Goal: Obtain resource: Obtain resource

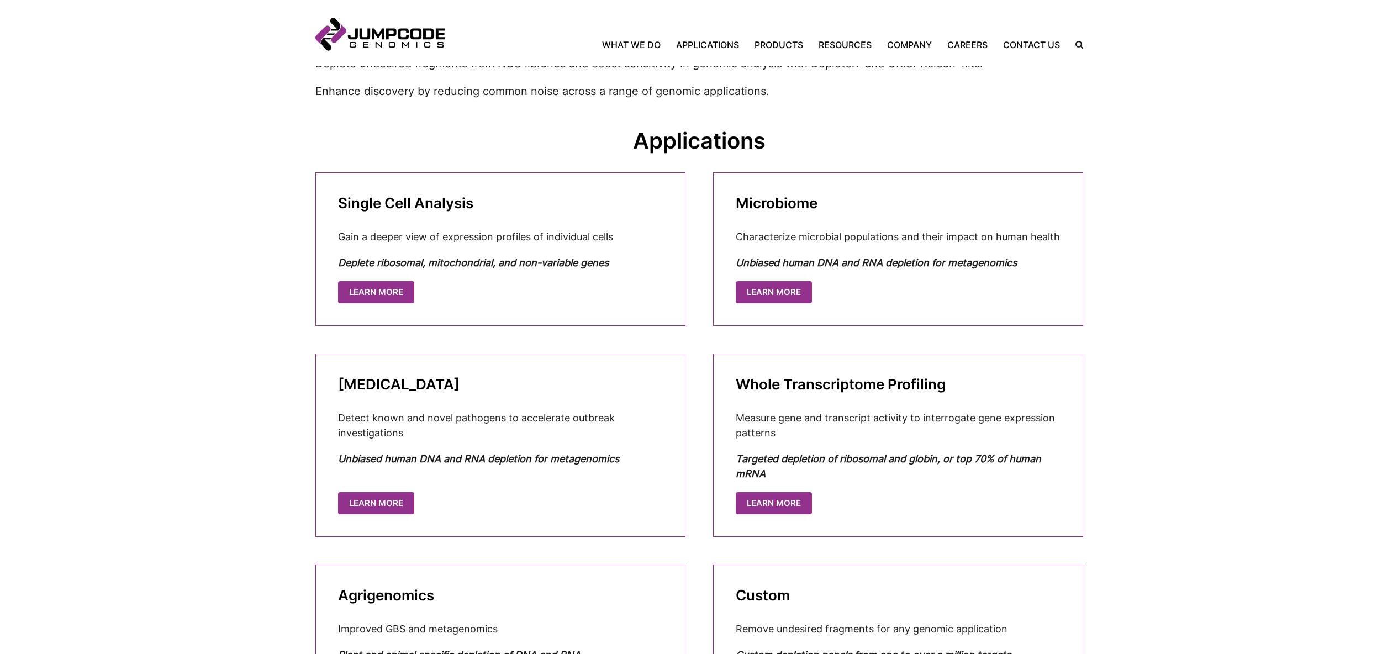
scroll to position [376, 0]
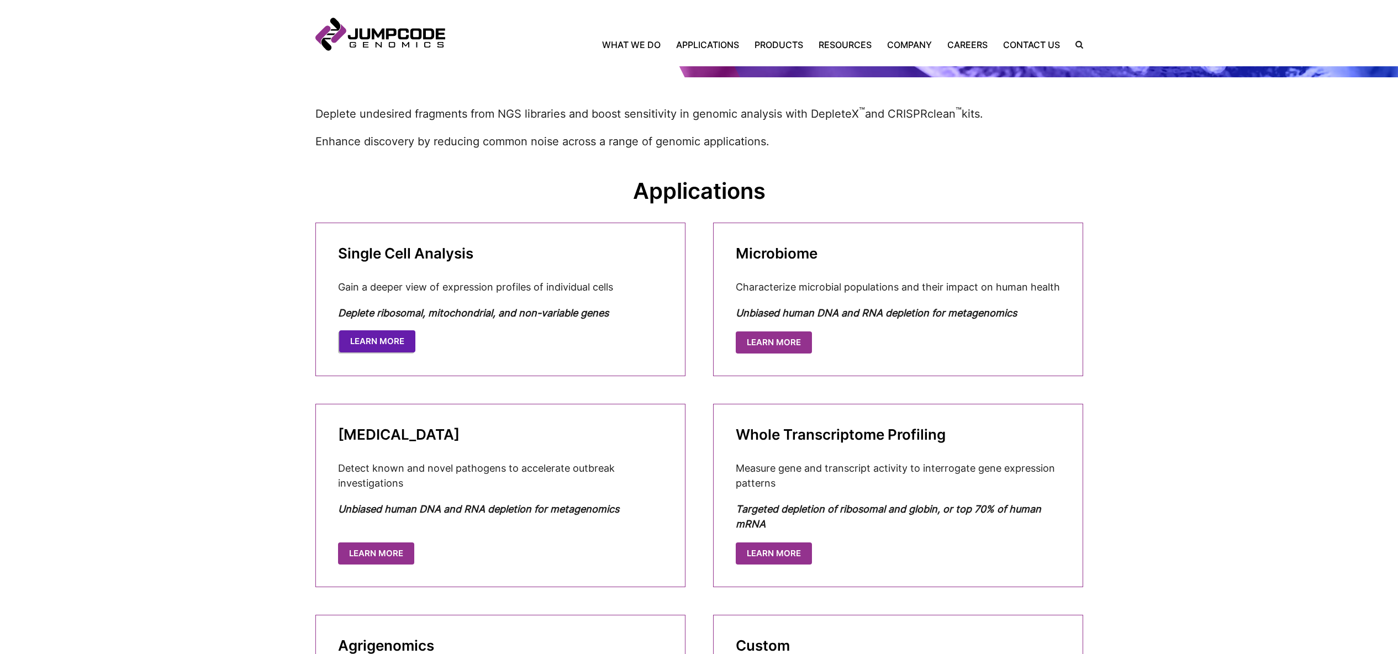
click at [388, 346] on link "Learn More" at bounding box center [377, 341] width 76 height 23
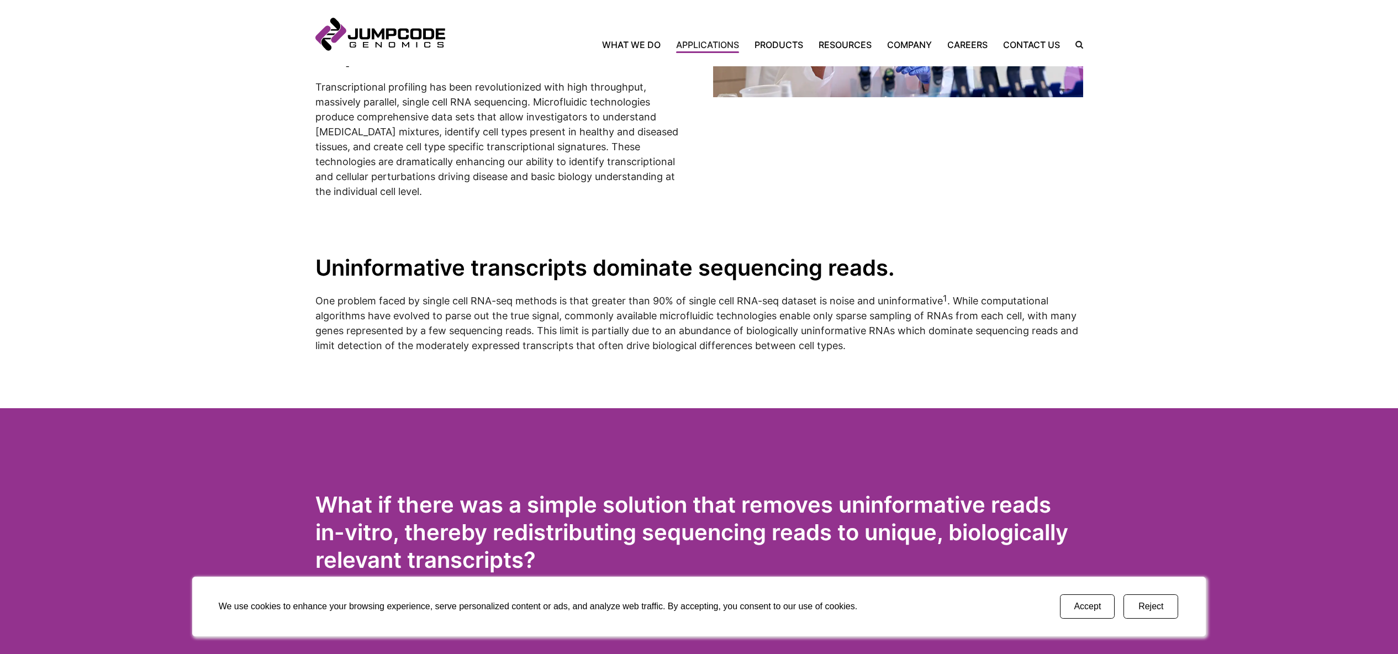
scroll to position [804, 0]
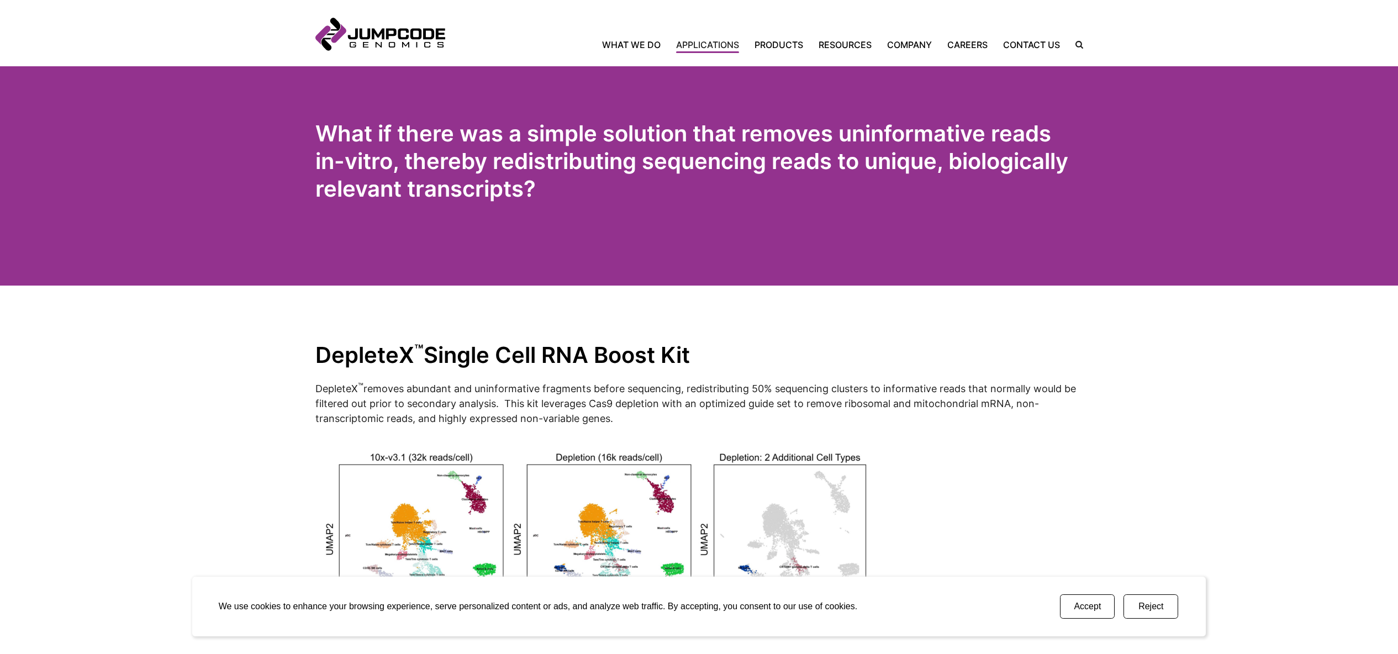
click at [1094, 610] on button "Accept" at bounding box center [1087, 606] width 55 height 24
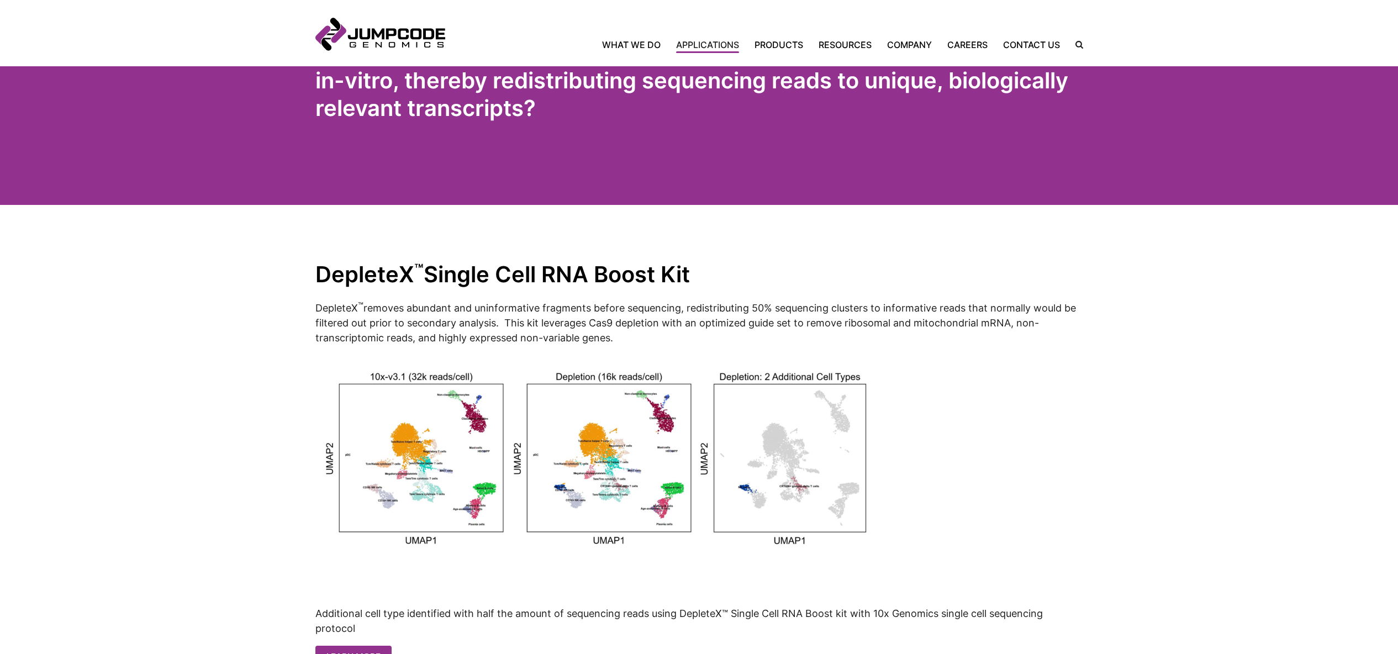
scroll to position [1014, 0]
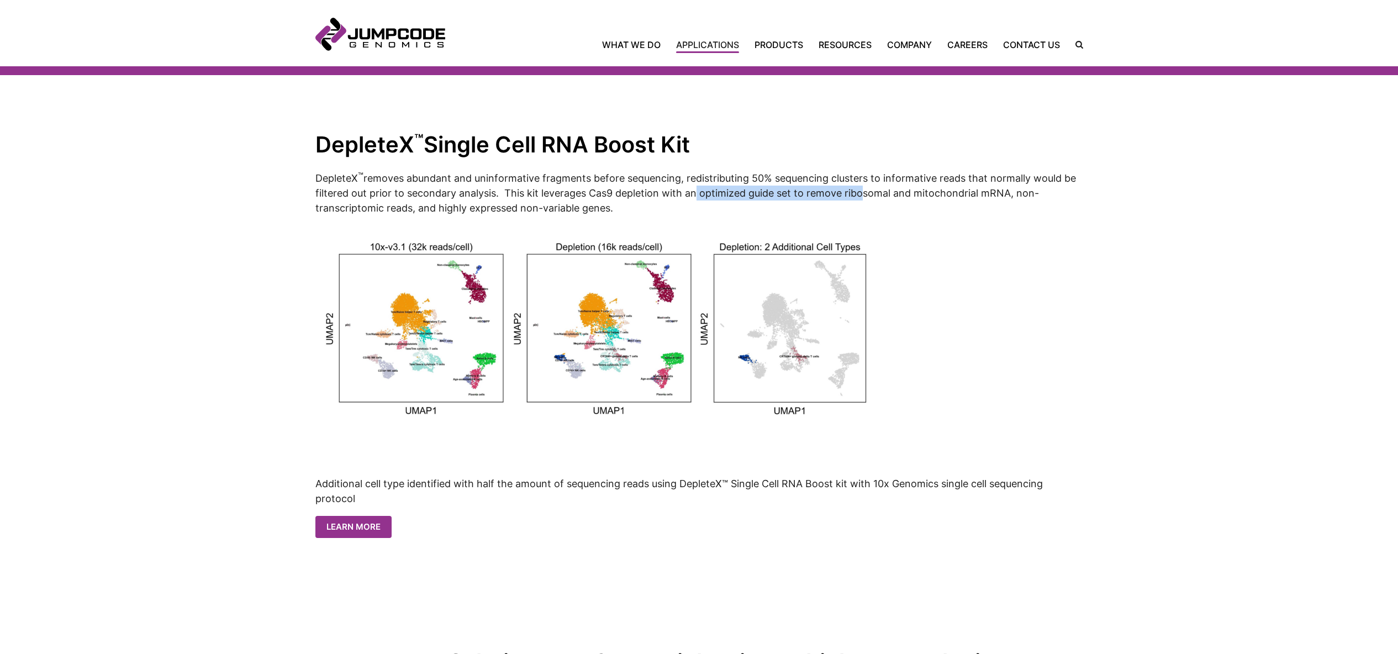
drag, startPoint x: 693, startPoint y: 191, endPoint x: 859, endPoint y: 194, distance: 166.2
click at [859, 194] on p "DepleteX ™ removes abundant and uninformative fragments before sequencing, redi…" at bounding box center [699, 192] width 768 height 45
drag, startPoint x: 908, startPoint y: 194, endPoint x: 885, endPoint y: 192, distance: 23.3
click at [908, 194] on p "DepleteX ™ removes abundant and uninformative fragments before sequencing, redi…" at bounding box center [699, 192] width 768 height 45
drag, startPoint x: 849, startPoint y: 192, endPoint x: 979, endPoint y: 193, distance: 130.3
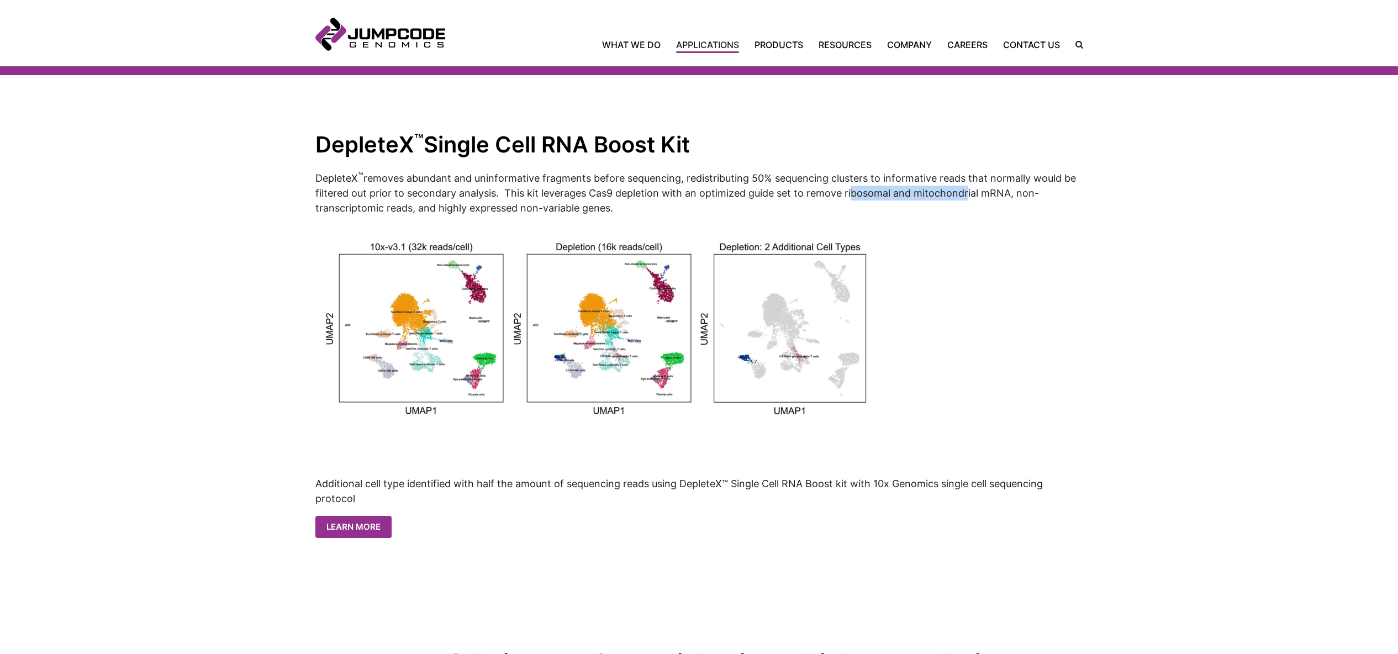
click at [962, 194] on p "DepleteX ™ removes abundant and uninformative fragments before sequencing, redi…" at bounding box center [699, 192] width 768 height 45
drag, startPoint x: 1003, startPoint y: 193, endPoint x: 997, endPoint y: 194, distance: 6.1
click at [1003, 193] on p "DepleteX ™ removes abundant and uninformative fragments before sequencing, redi…" at bounding box center [699, 192] width 768 height 45
drag, startPoint x: 636, startPoint y: 206, endPoint x: 503, endPoint y: 189, distance: 133.6
click at [503, 189] on p "DepleteX ™ removes abundant and uninformative fragments before sequencing, redi…" at bounding box center [699, 192] width 768 height 45
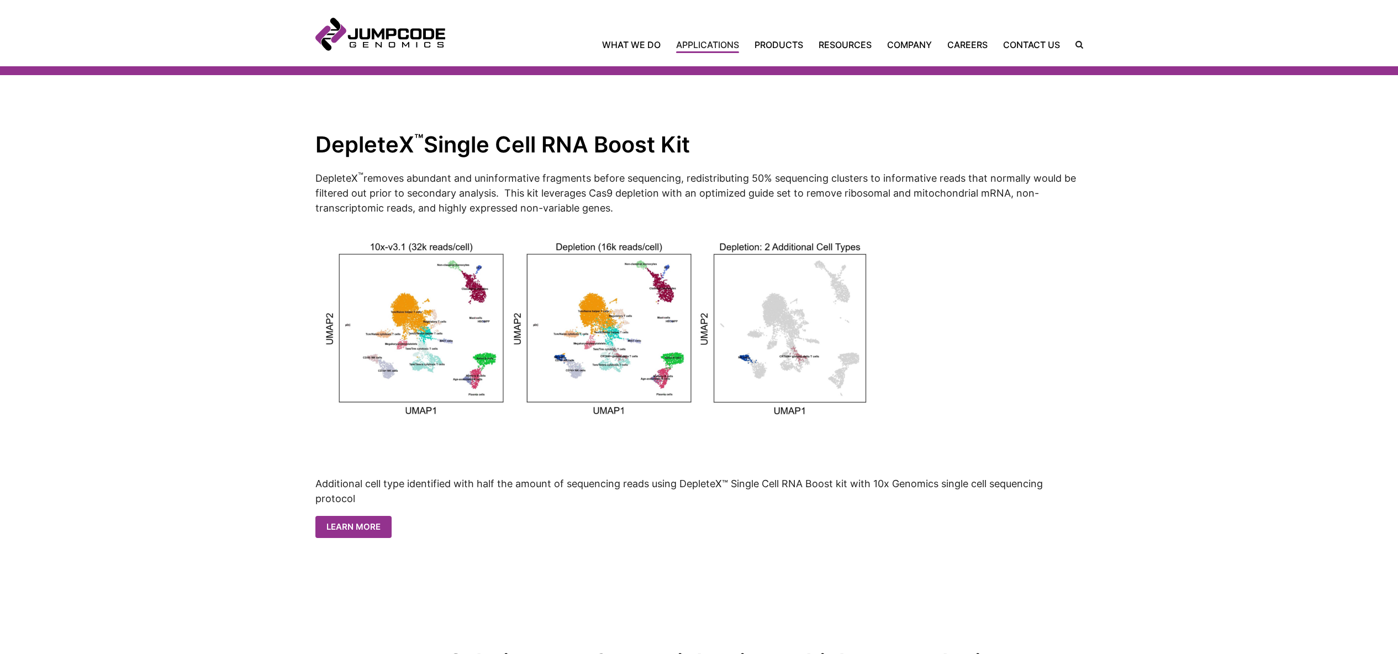
click at [959, 212] on p "DepleteX ™ removes abundant and uninformative fragments before sequencing, redi…" at bounding box center [699, 192] width 768 height 45
click at [521, 185] on p "DepleteX ™ removes abundant and uninformative fragments before sequencing, redi…" at bounding box center [699, 192] width 768 height 45
click at [350, 523] on link "Learn More" at bounding box center [354, 526] width 76 height 23
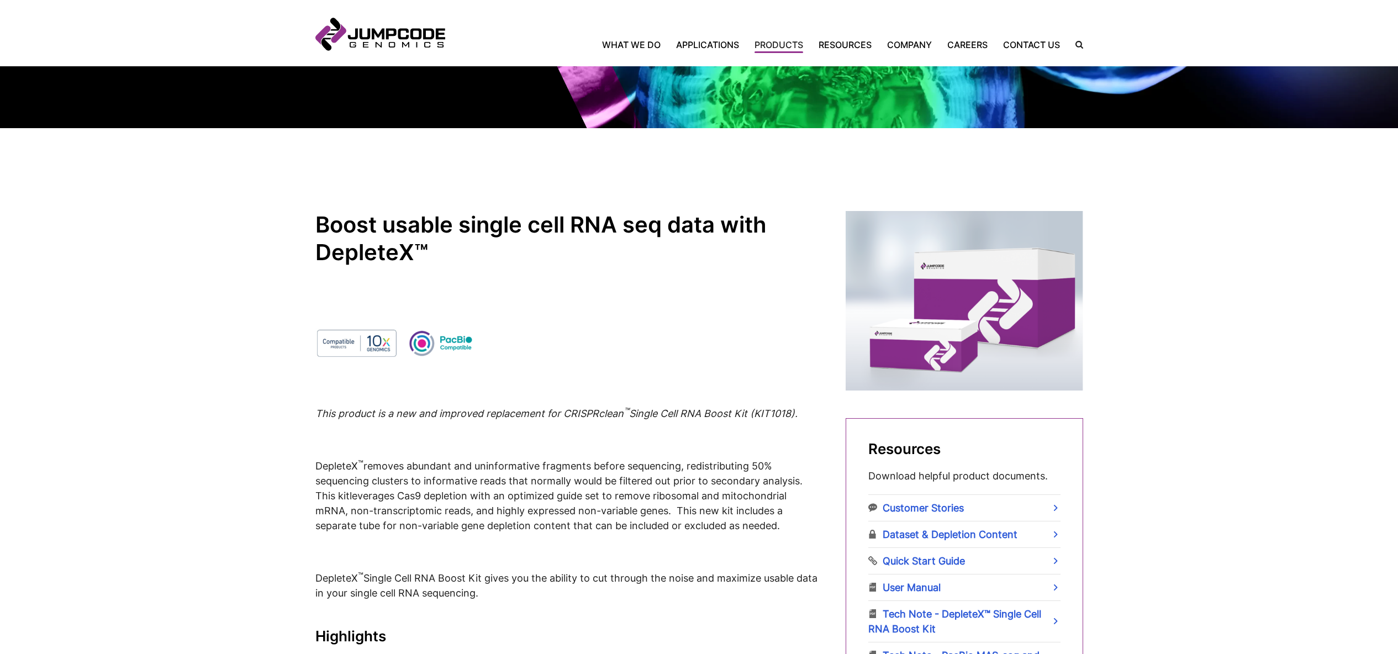
scroll to position [305, 0]
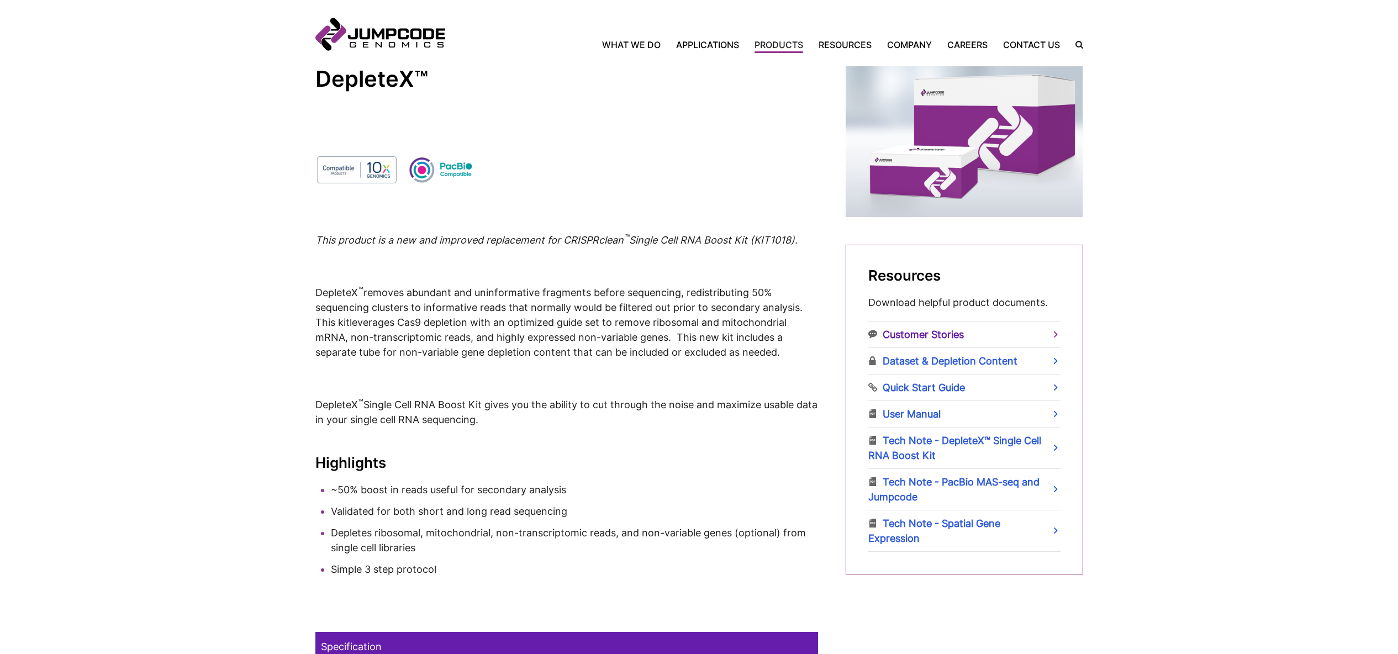
click at [1022, 335] on link "Customer Stories" at bounding box center [964, 334] width 192 height 26
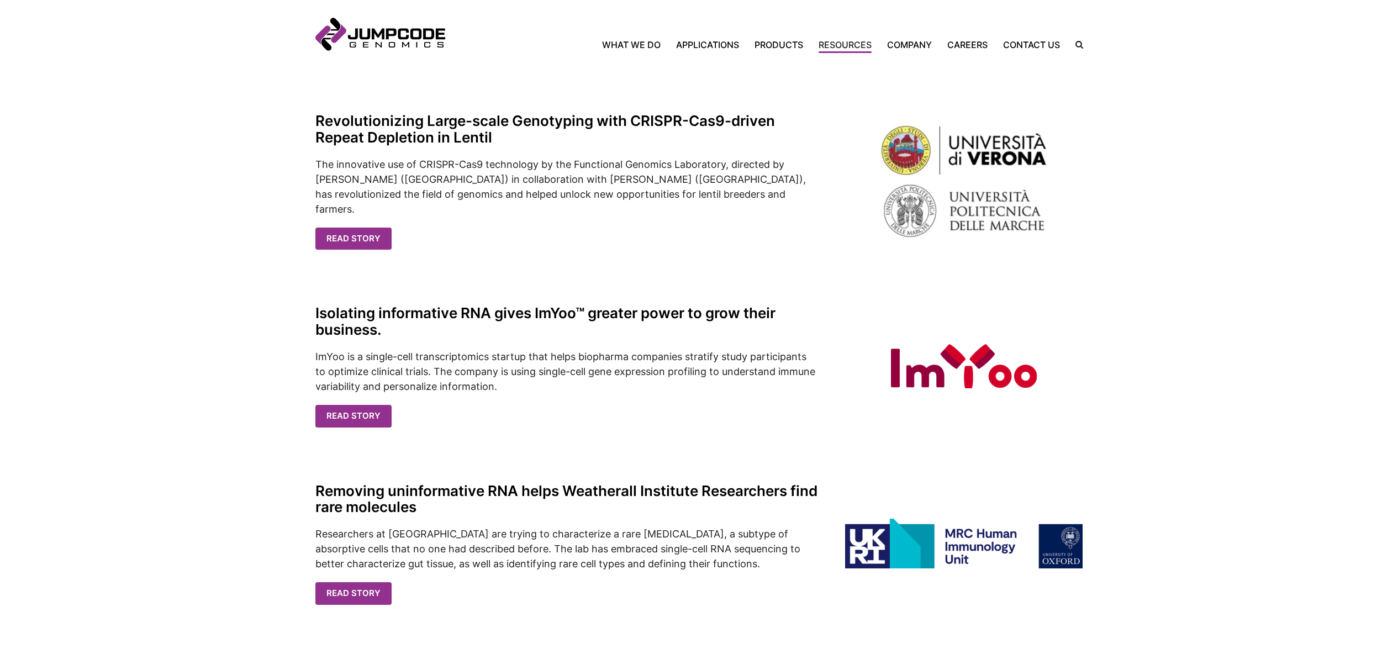
scroll to position [308, 0]
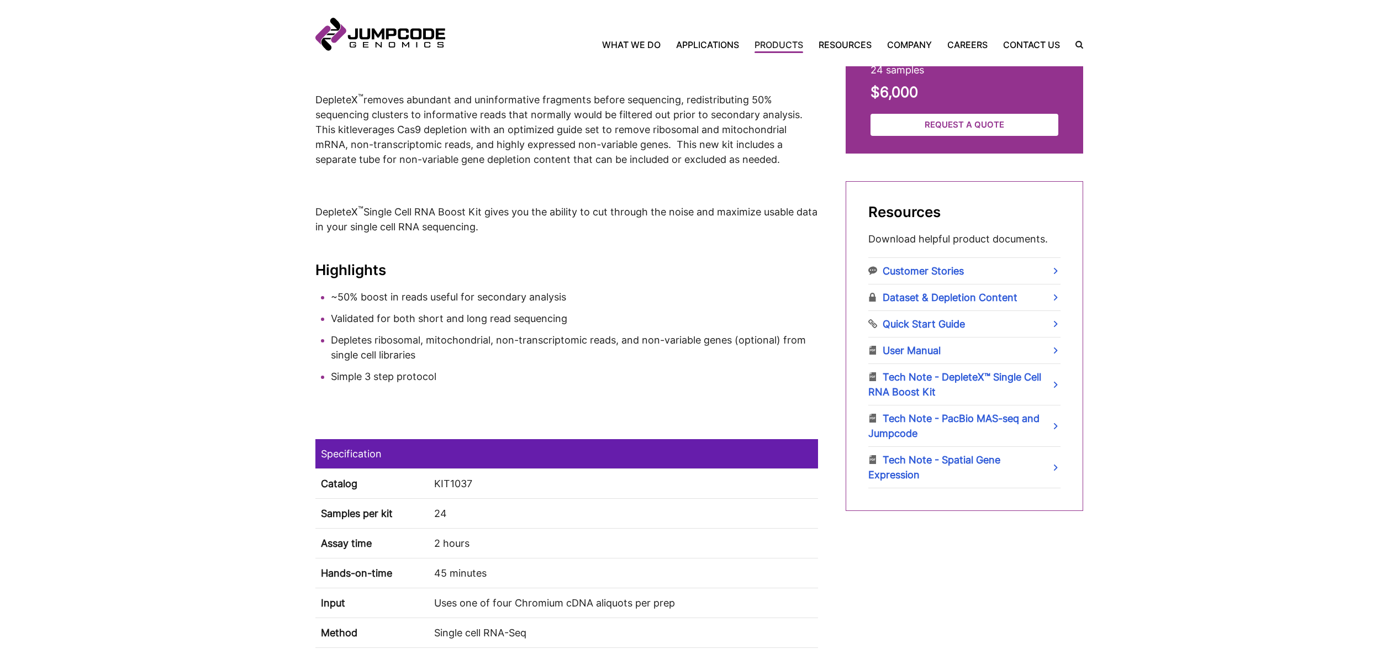
scroll to position [498, 0]
click at [971, 419] on link "Tech Note - PacBio MAS-seq and Jumpcode" at bounding box center [964, 425] width 192 height 41
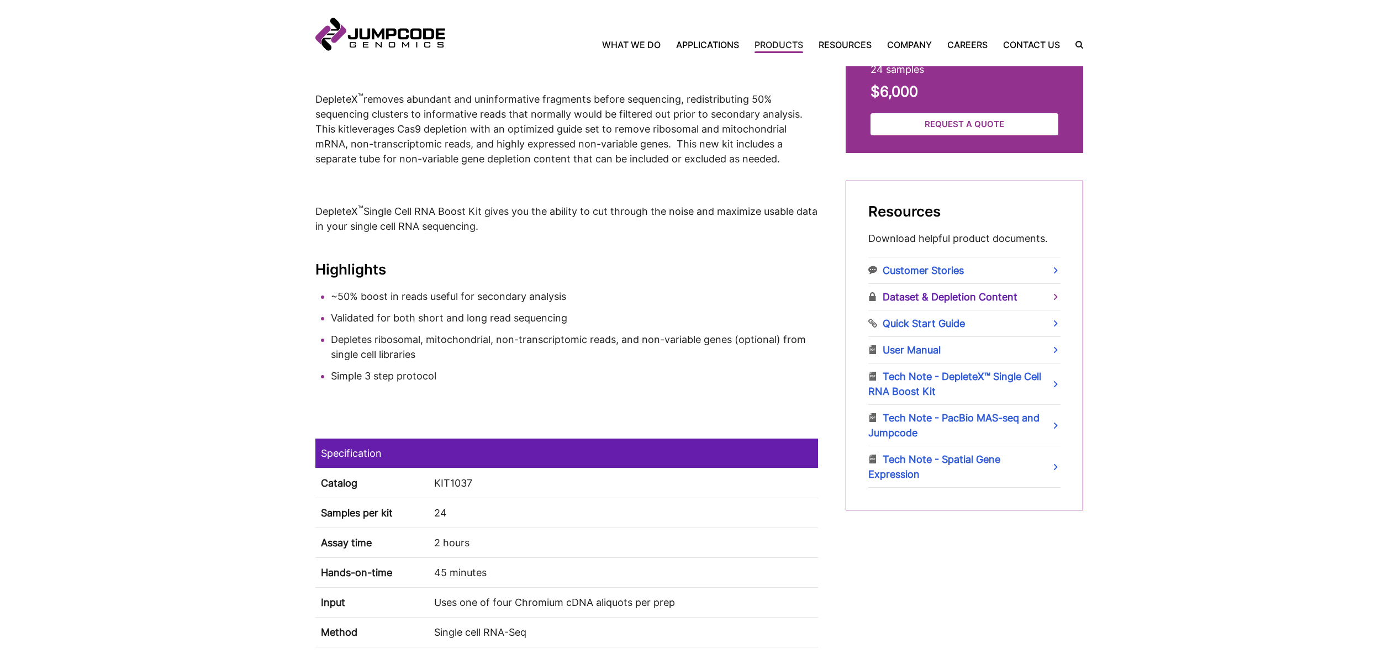
click at [966, 300] on link "Dataset & Depletion Content" at bounding box center [964, 297] width 192 height 26
click at [935, 326] on link "Quick Start Guide" at bounding box center [964, 323] width 192 height 26
click at [916, 350] on link "User Manual" at bounding box center [964, 350] width 192 height 26
click at [1017, 408] on link "Tech Note - PacBio MAS-seq and Jumpcode" at bounding box center [964, 425] width 192 height 41
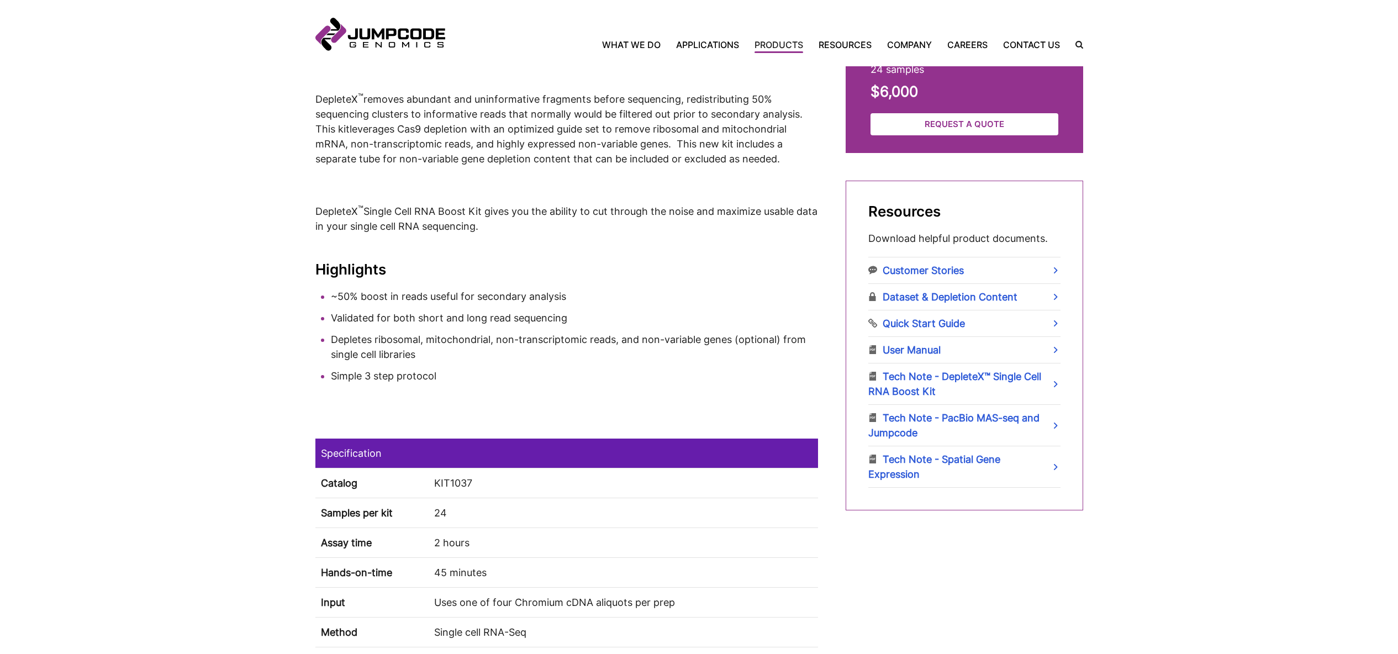
drag, startPoint x: 1199, startPoint y: 404, endPoint x: 1061, endPoint y: 452, distance: 145.5
click at [965, 462] on link "Tech Note - Spatial Gene Expression" at bounding box center [964, 466] width 192 height 41
